Goal: Task Accomplishment & Management: Manage account settings

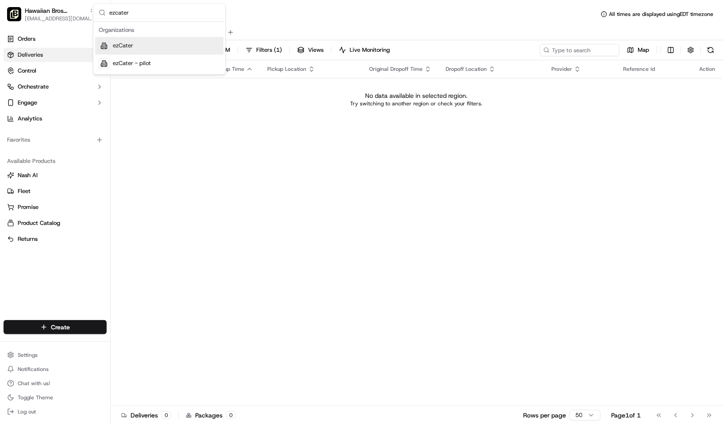
type input "ezcater"
click at [154, 40] on div "ezCater" at bounding box center [159, 46] width 128 height 18
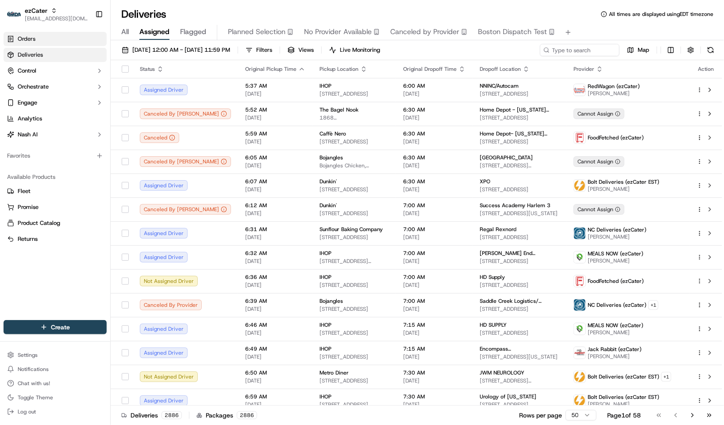
click at [68, 36] on link "Orders" at bounding box center [55, 39] width 103 height 14
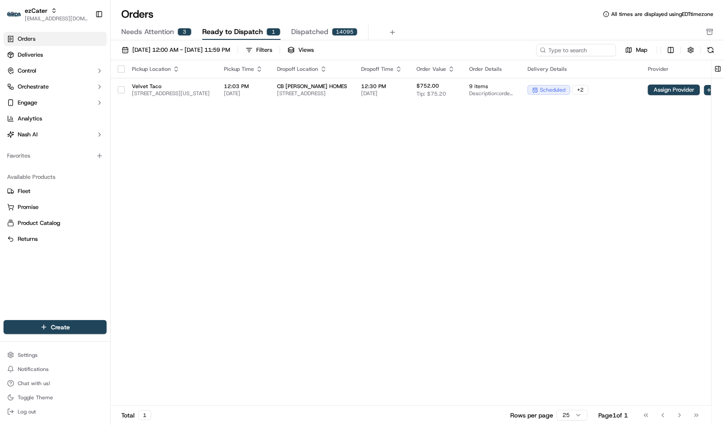
click at [166, 32] on span "Needs Attention" at bounding box center [147, 32] width 53 height 11
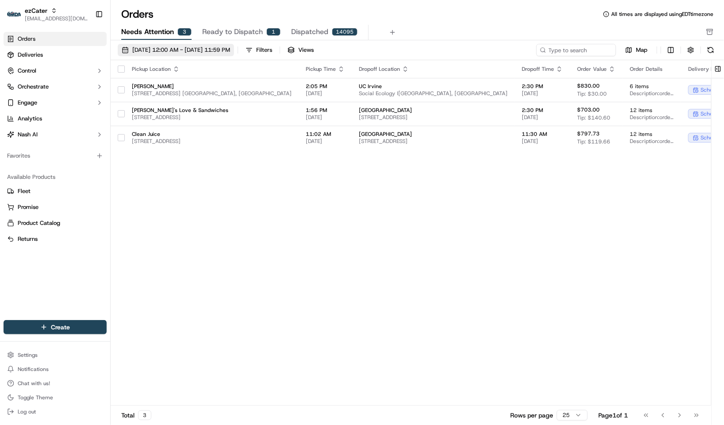
click at [212, 48] on span "[DATE] 12:00 AM - [DATE] 11:59 PM" at bounding box center [181, 50] width 98 height 8
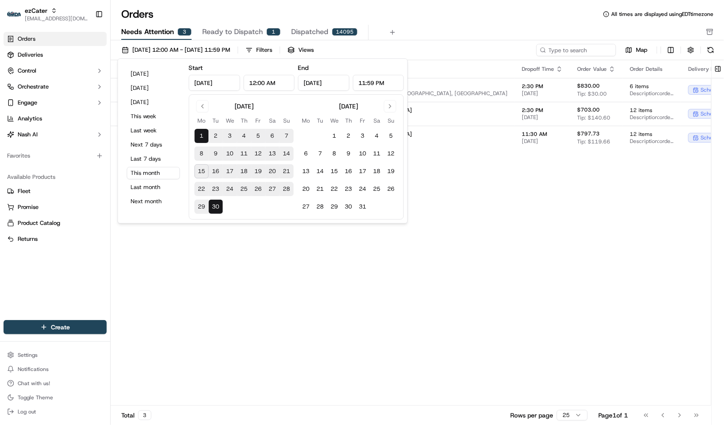
click at [198, 172] on button "15" at bounding box center [202, 171] width 14 height 14
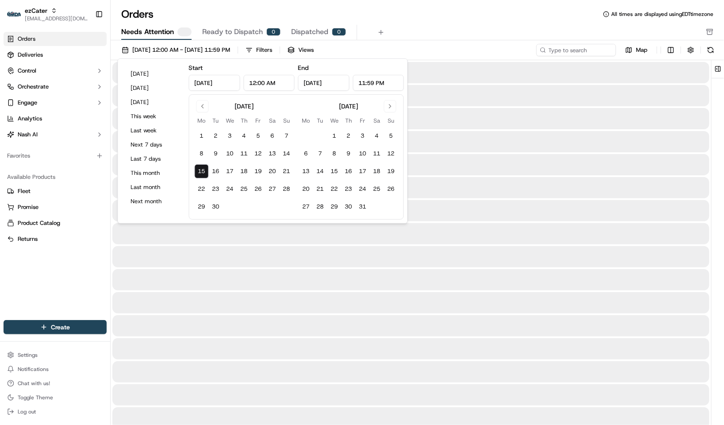
type input "[DATE]"
click at [215, 185] on button "23" at bounding box center [216, 189] width 14 height 14
type input "[DATE]"
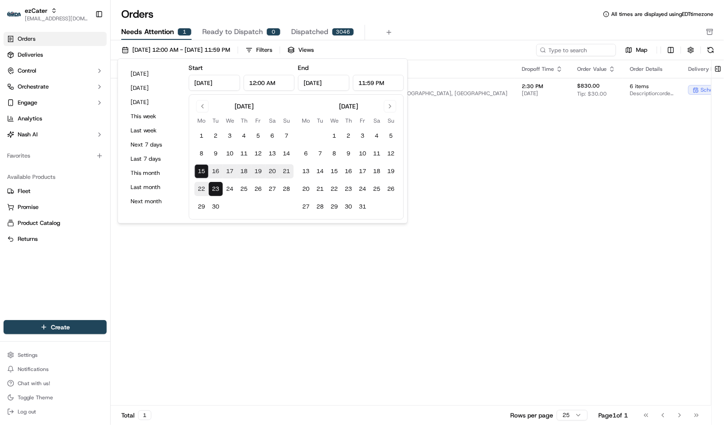
click at [427, 36] on div "Needs Attention 1 Ready to Dispatch 0 Dispatched 3046" at bounding box center [410, 32] width 579 height 15
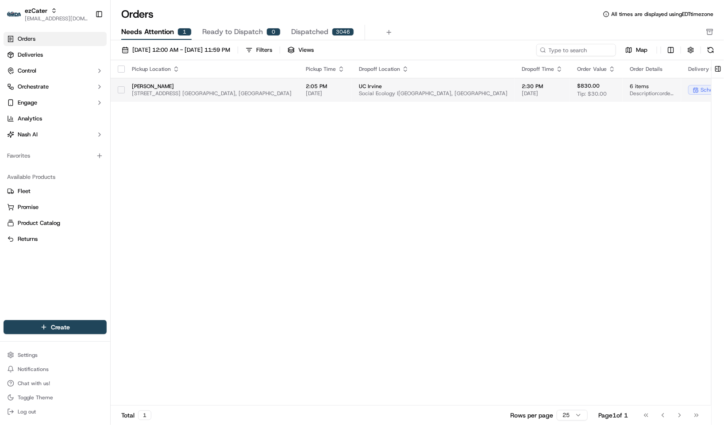
click at [388, 92] on span "Social Ecology I[GEOGRAPHIC_DATA], [GEOGRAPHIC_DATA]" at bounding box center [433, 93] width 149 height 7
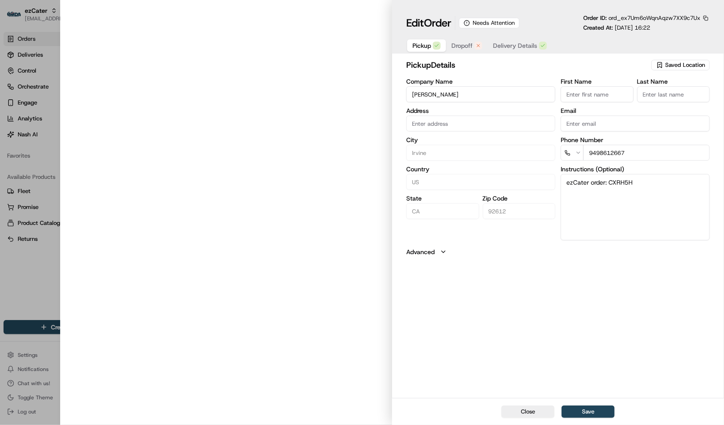
type input "[STREET_ADDRESS] C195, [GEOGRAPHIC_DATA], [GEOGRAPHIC_DATA], 92612"
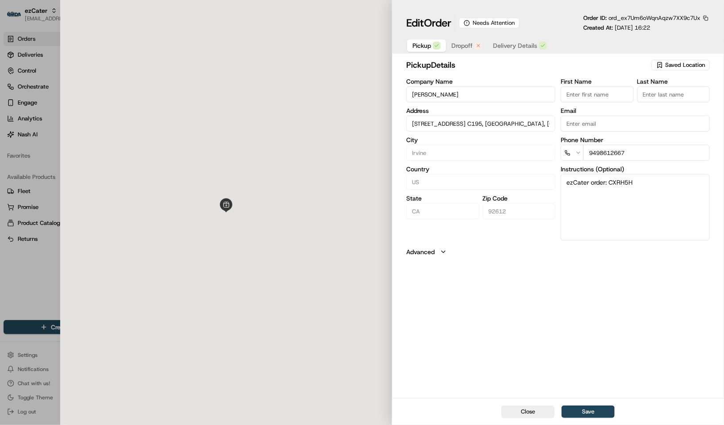
click at [465, 46] on span "Dropoff" at bounding box center [461, 45] width 21 height 9
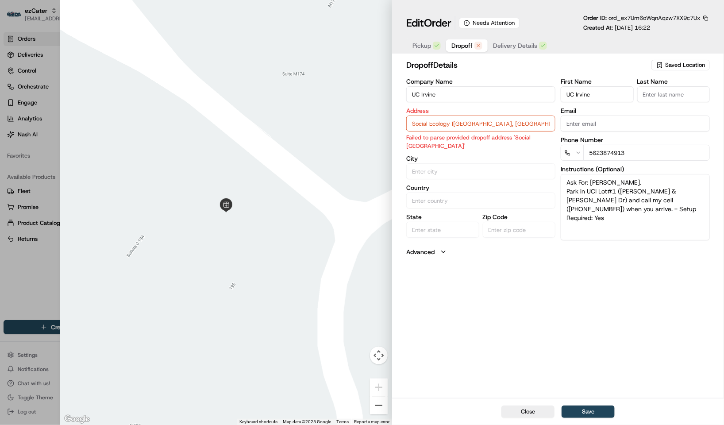
click at [450, 97] on input "UC Irvine" at bounding box center [480, 94] width 149 height 16
click at [466, 131] on body "ezCater [EMAIL_ADDRESS][DOMAIN_NAME] Toggle Sidebar Orders Deliveries Control O…" at bounding box center [362, 212] width 724 height 425
click at [464, 131] on input "Social Ecology I[GEOGRAPHIC_DATA], [GEOGRAPHIC_DATA]" at bounding box center [480, 123] width 149 height 16
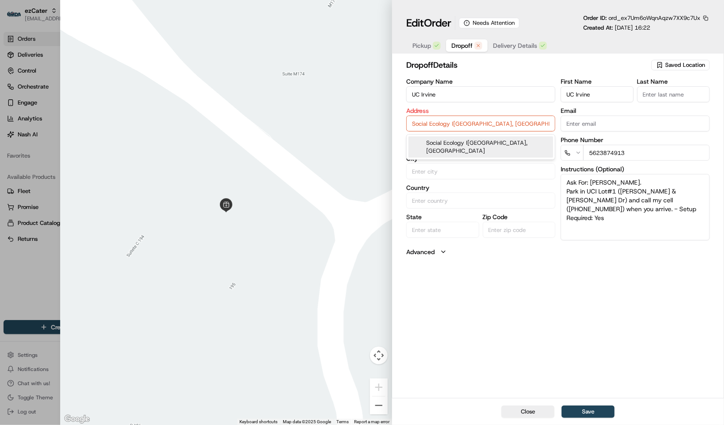
click at [464, 131] on input "Social Ecology I[GEOGRAPHIC_DATA], [GEOGRAPHIC_DATA]" at bounding box center [480, 123] width 149 height 16
click at [506, 46] on span "Delivery Details" at bounding box center [515, 45] width 44 height 9
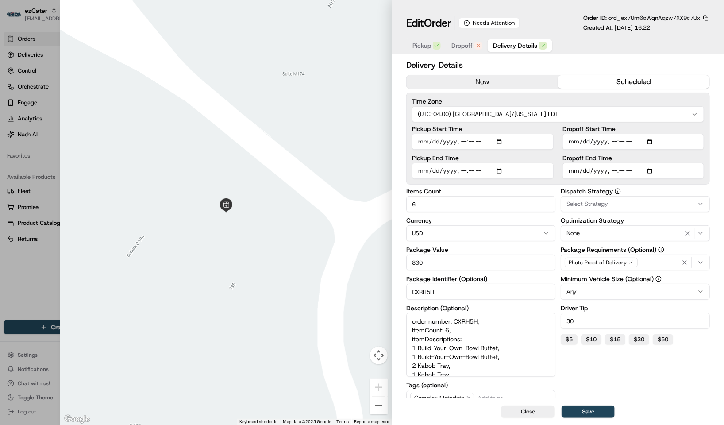
click at [466, 44] on span "Dropoff" at bounding box center [461, 45] width 21 height 9
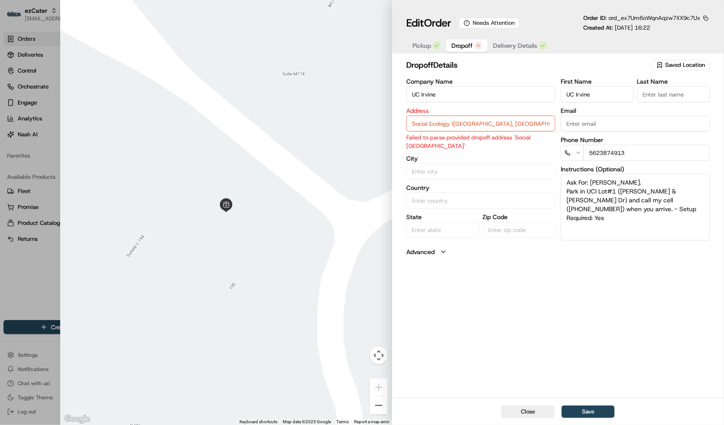
click at [469, 122] on input "Social Ecology I[GEOGRAPHIC_DATA], [GEOGRAPHIC_DATA]" at bounding box center [480, 123] width 149 height 16
paste input "[STREET_ADDRESS]"
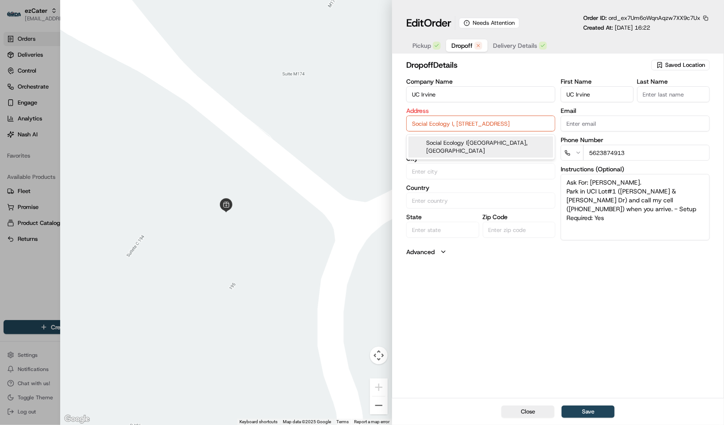
click at [475, 147] on div "Social Ecology I[GEOGRAPHIC_DATA], [GEOGRAPHIC_DATA]" at bounding box center [480, 146] width 145 height 21
type input "Social Ecology I[GEOGRAPHIC_DATA], [GEOGRAPHIC_DATA]"
type input "Irvine"
type input "[GEOGRAPHIC_DATA]"
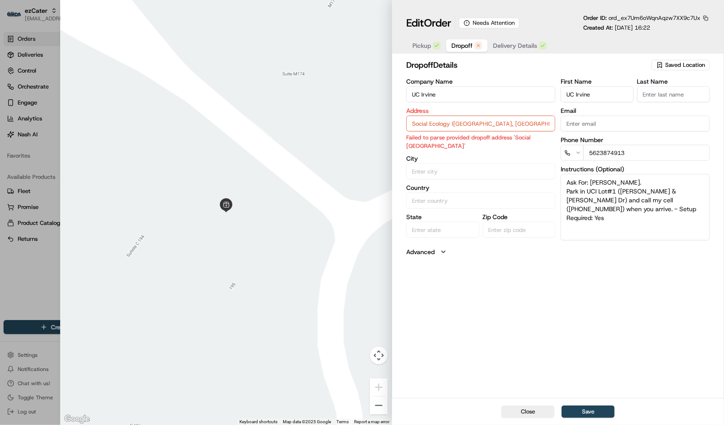
type input "CA"
type input "92617"
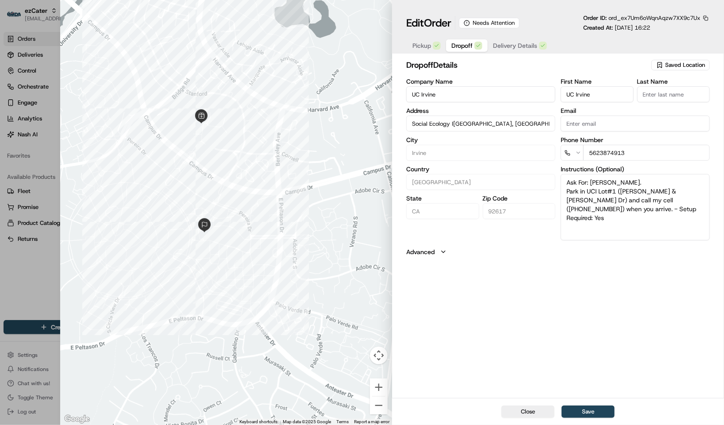
click at [15, 274] on div at bounding box center [362, 212] width 724 height 425
type input "+1"
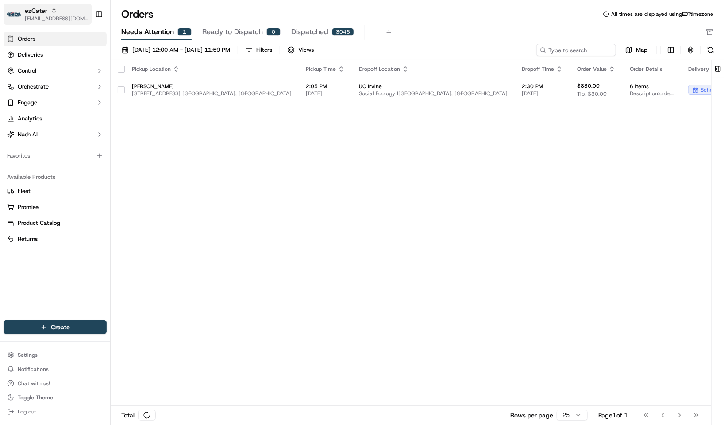
click at [34, 10] on span "ezCater" at bounding box center [36, 10] width 23 height 9
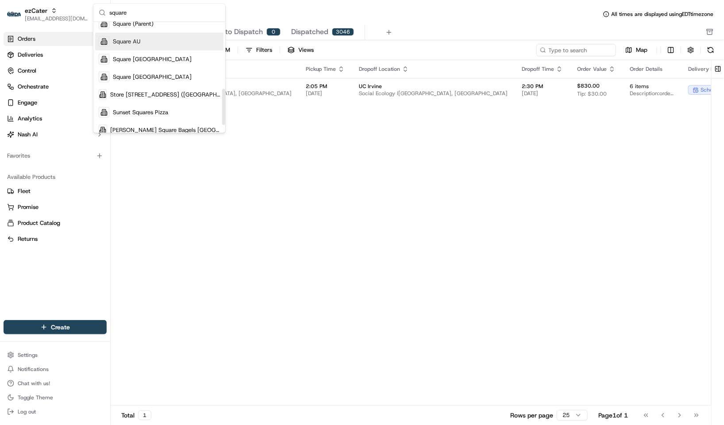
scroll to position [158, 0]
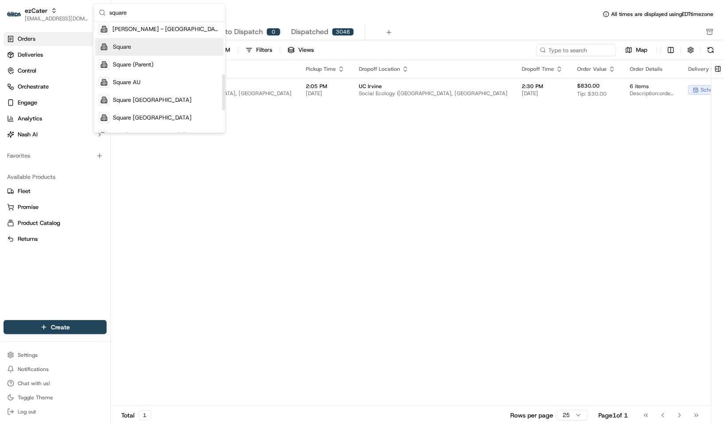
type input "square"
click at [151, 47] on div "Square" at bounding box center [159, 47] width 128 height 18
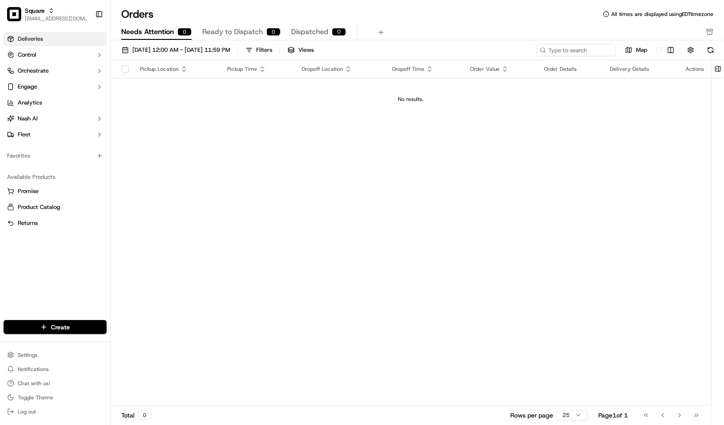
click at [47, 39] on link "Deliveries" at bounding box center [55, 39] width 103 height 14
